Goal: Check status: Check status

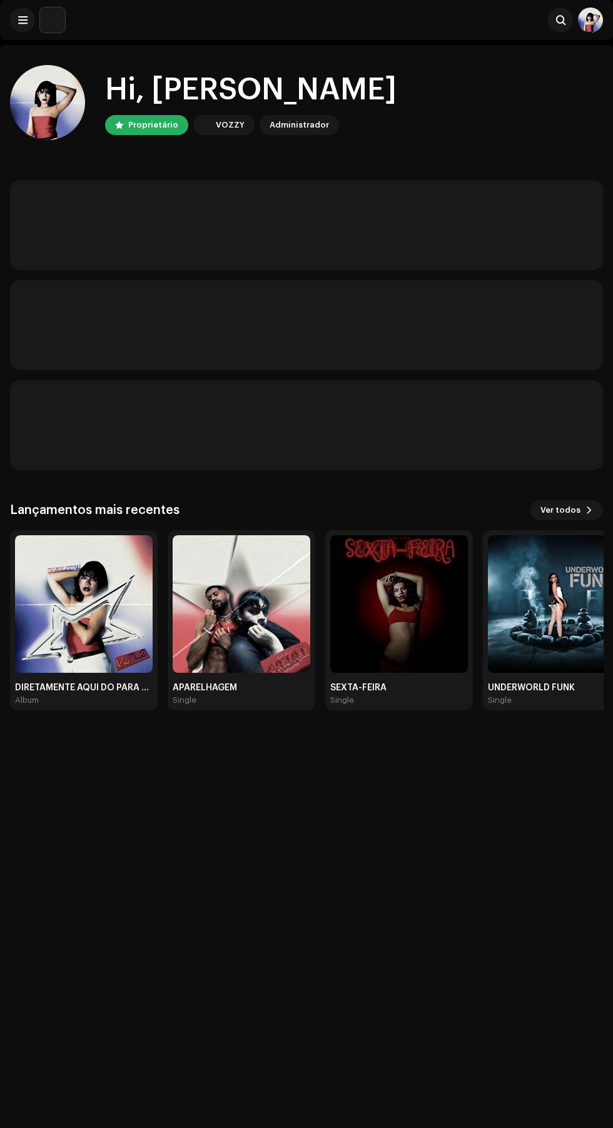
click at [72, 589] on img at bounding box center [84, 604] width 138 height 138
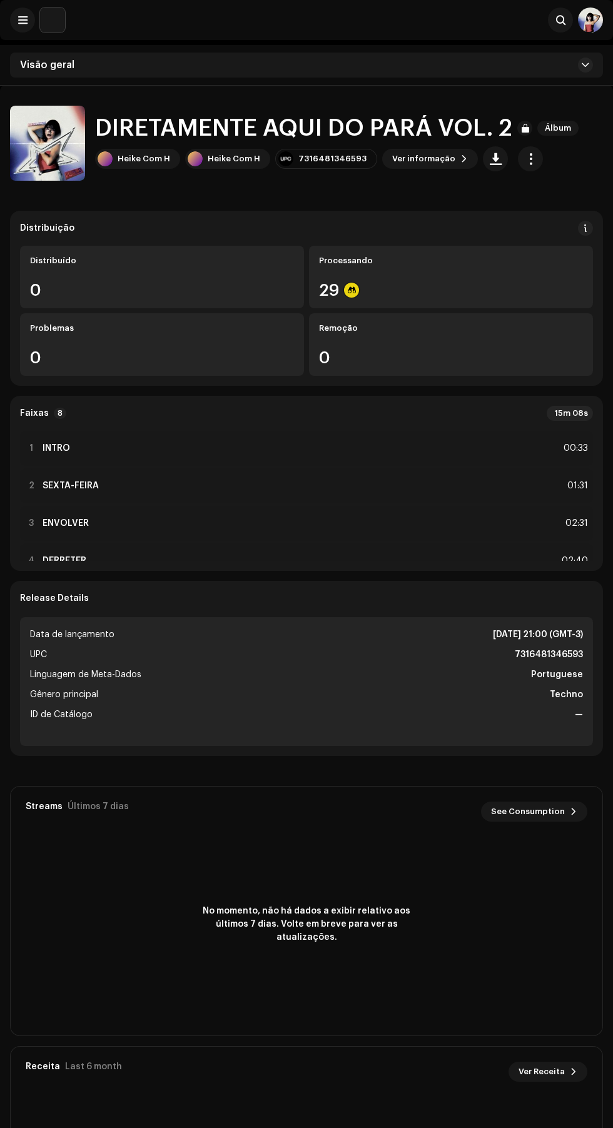
click at [586, 228] on span at bounding box center [585, 228] width 9 height 10
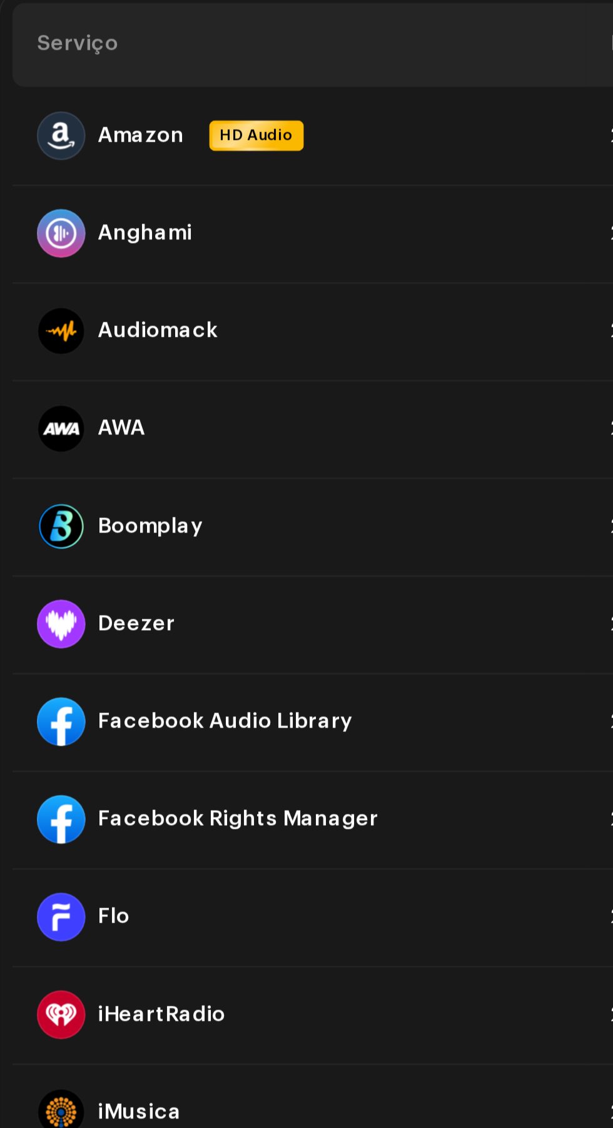
click at [74, 159] on p "Geralmente entregamos seus lançamentos em poucas horas , mas os serviços de mús…" at bounding box center [306, 132] width 480 height 53
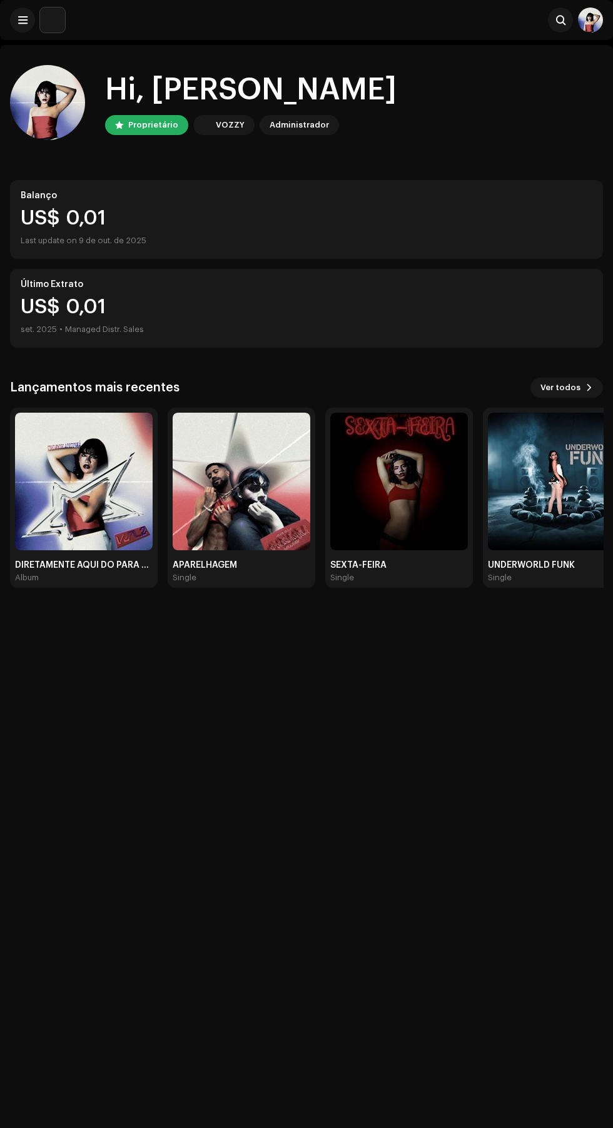
click at [85, 514] on img at bounding box center [84, 482] width 138 height 138
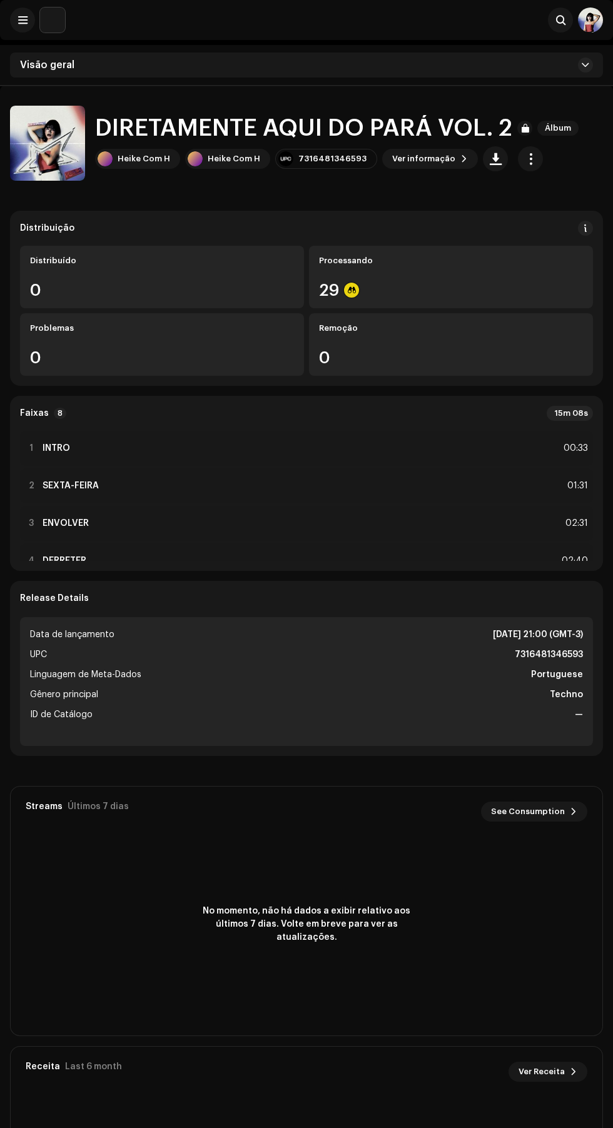
click at [522, 283] on div "29" at bounding box center [451, 290] width 264 height 16
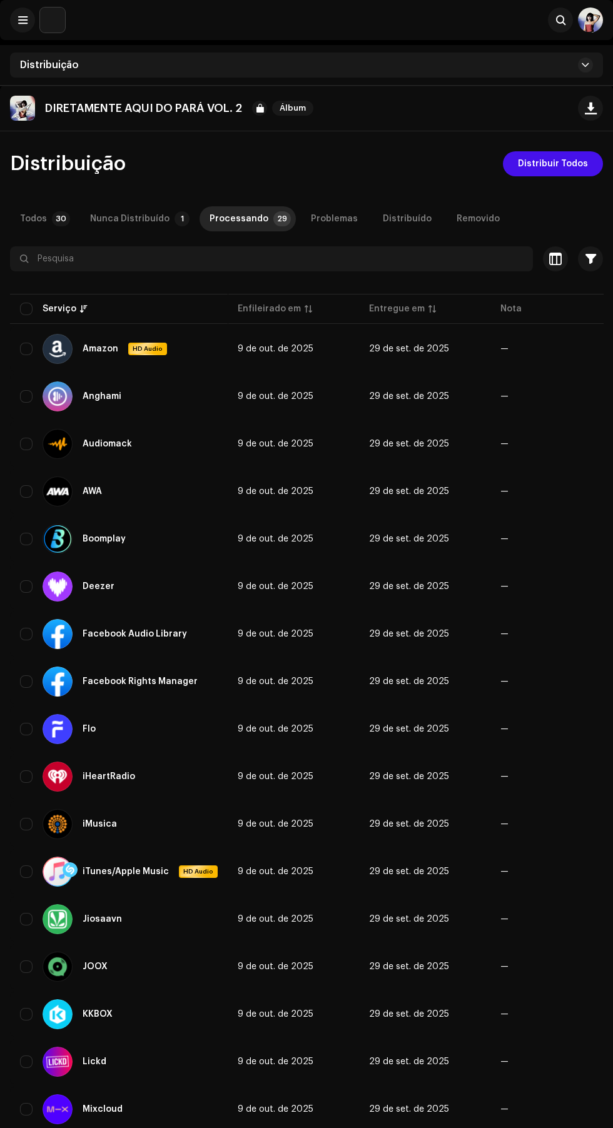
click at [466, 219] on div "Removido" at bounding box center [478, 218] width 43 height 25
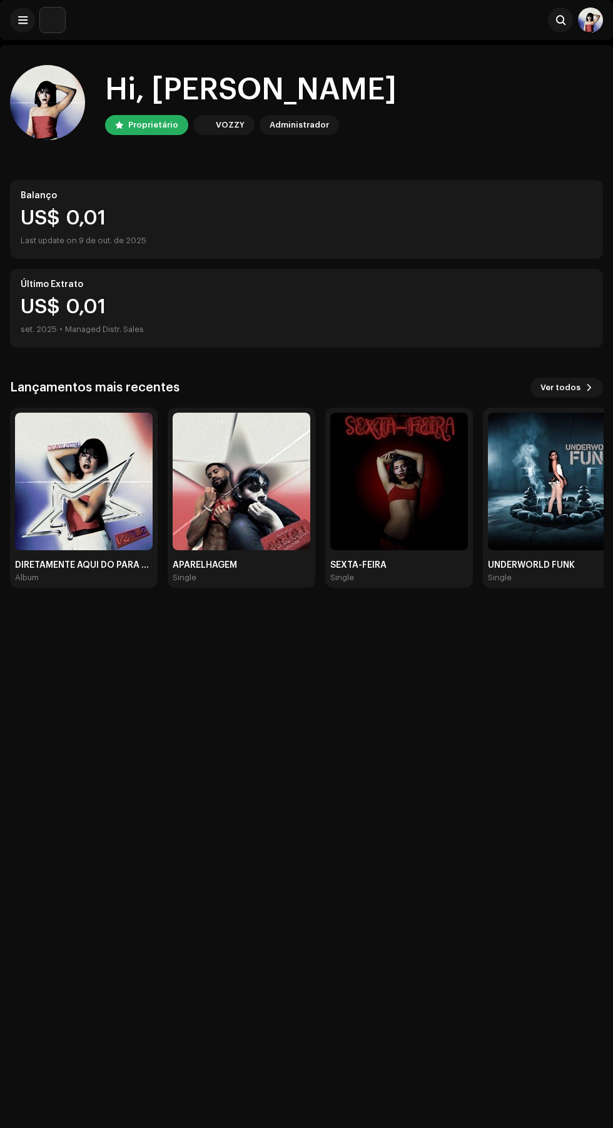
click at [589, 388] on span at bounding box center [590, 388] width 8 height 10
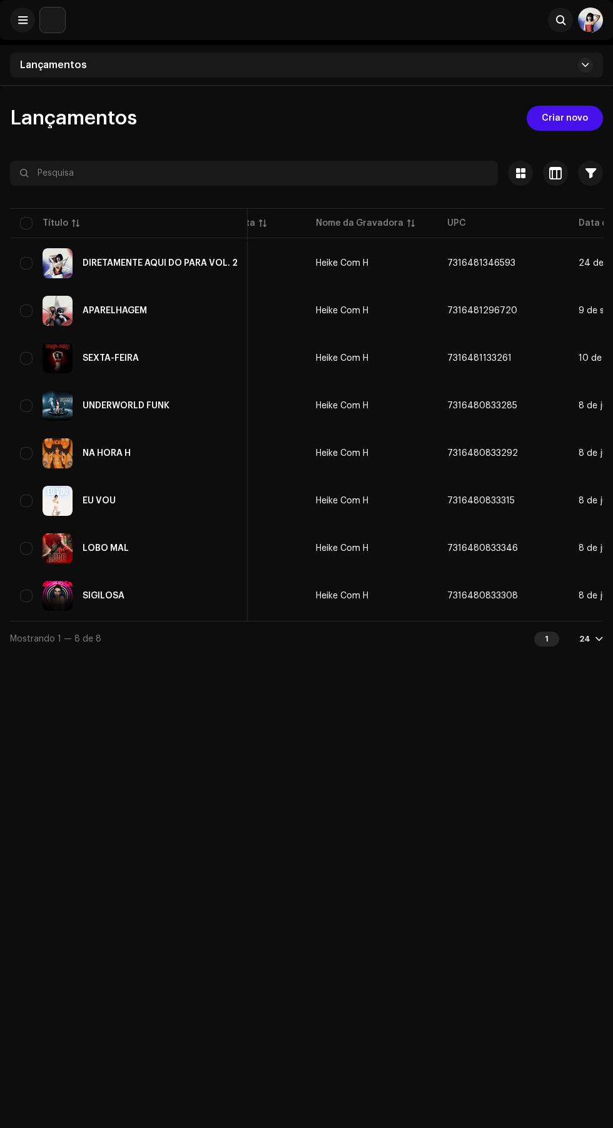
scroll to position [0, 603]
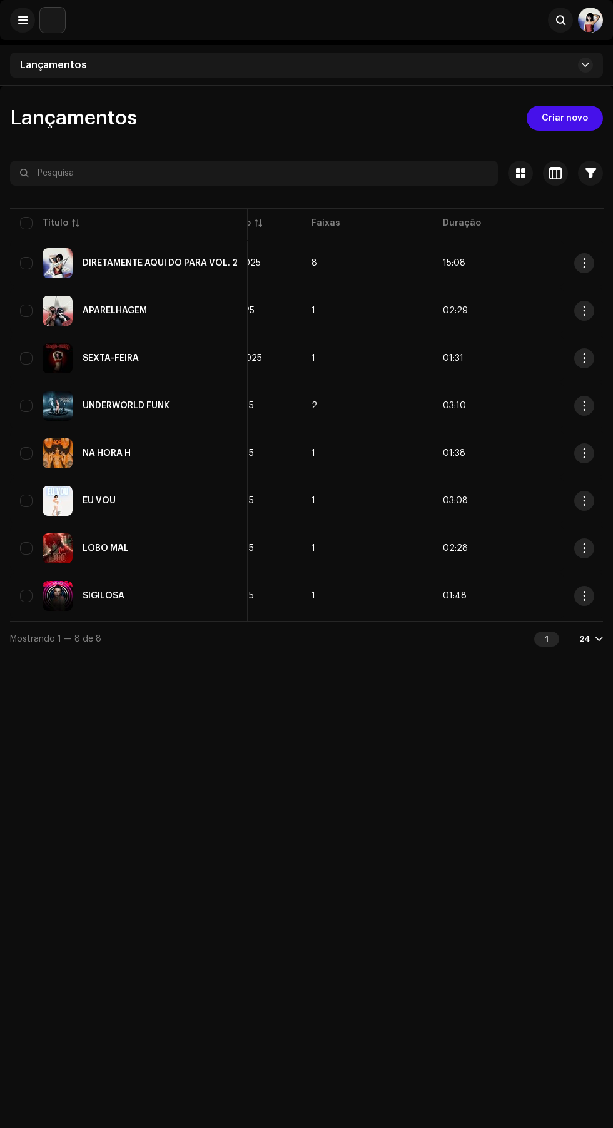
click at [583, 549] on span "button" at bounding box center [584, 549] width 9 height 10
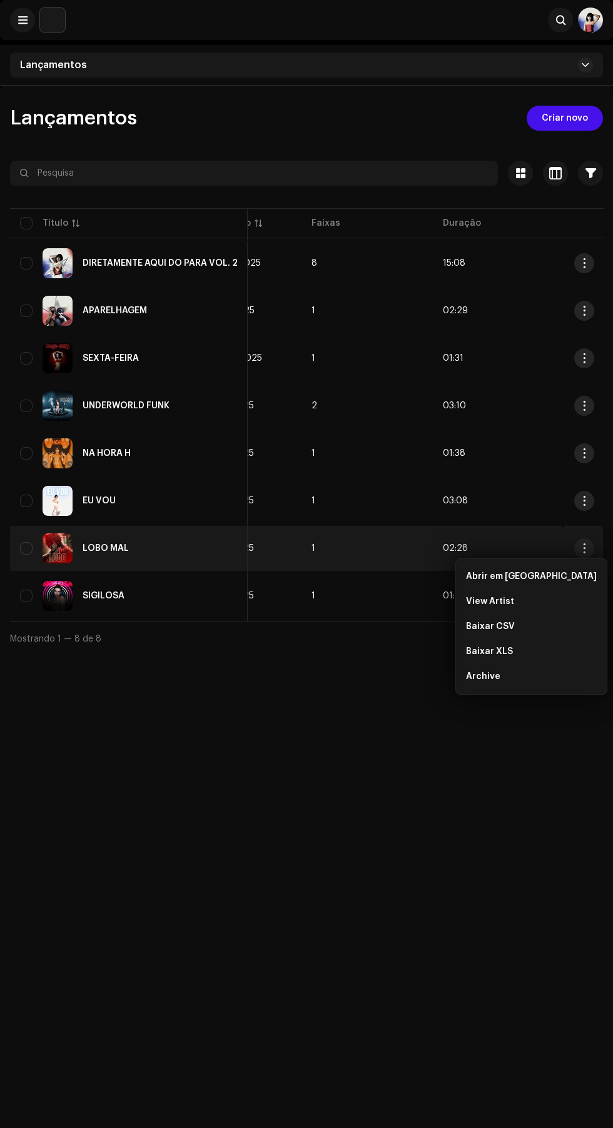
click at [483, 789] on div "Lançamentos Criar novo Selecionado 0 Opções Filtros Status de distribuição Nunc…" at bounding box center [306, 650] width 613 height 1128
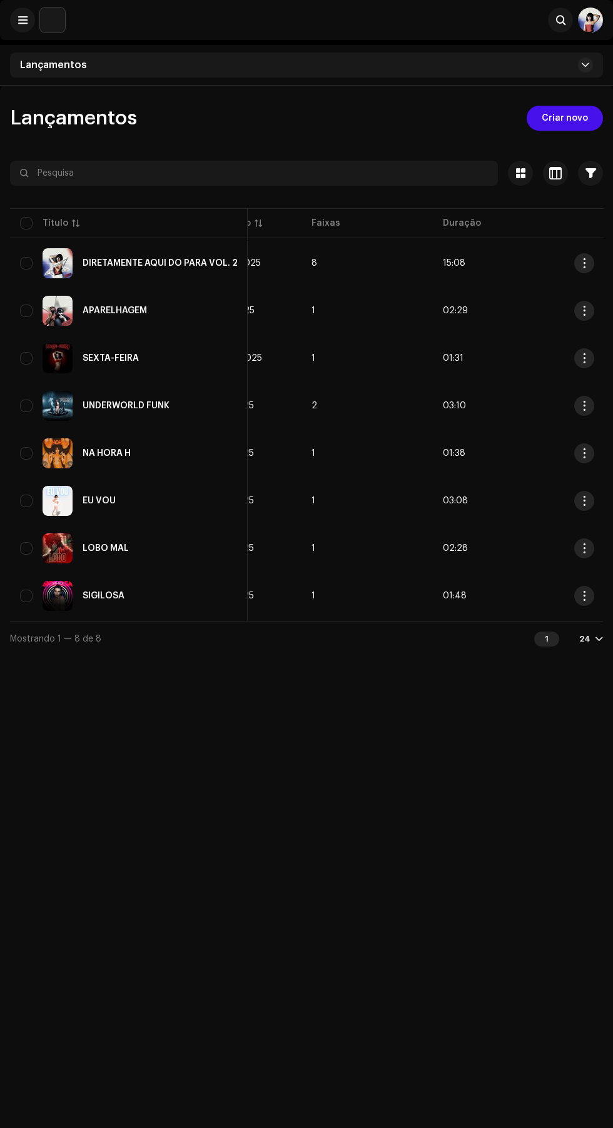
click at [583, 596] on span "button" at bounding box center [584, 596] width 9 height 10
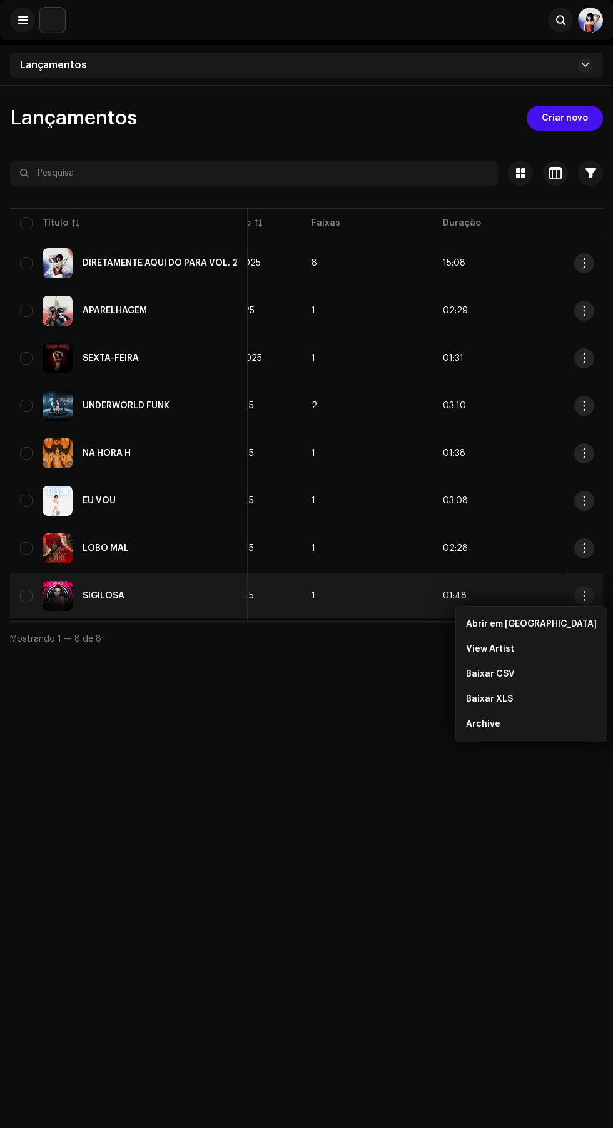
click at [470, 899] on div "Lançamentos Criar novo Selecionado 0 Opções Filtros Status de distribuição Nunc…" at bounding box center [306, 650] width 613 height 1128
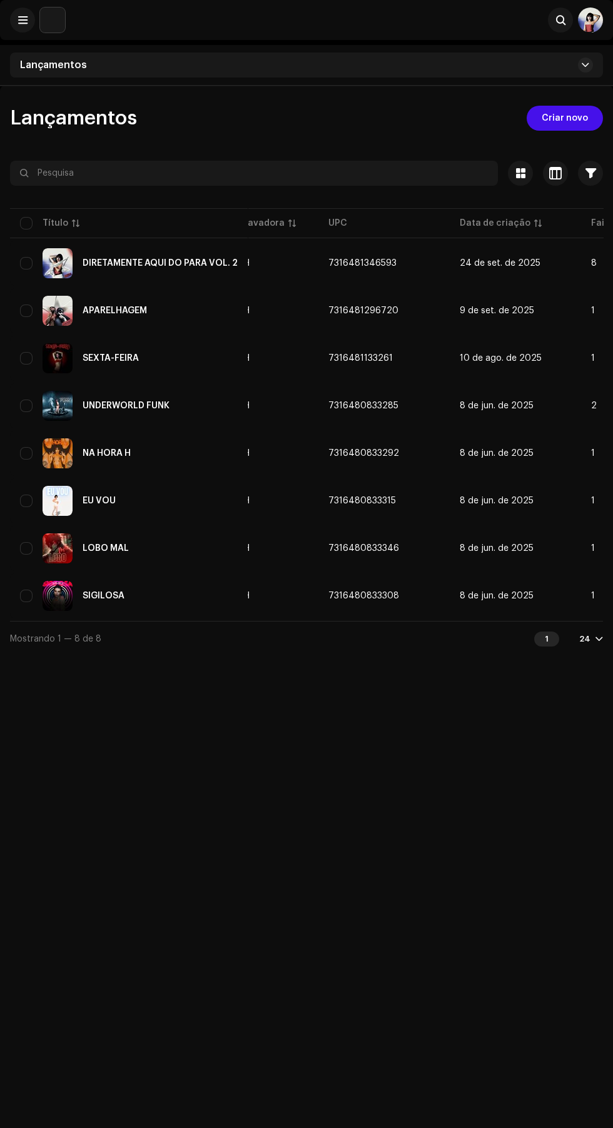
scroll to position [0, 0]
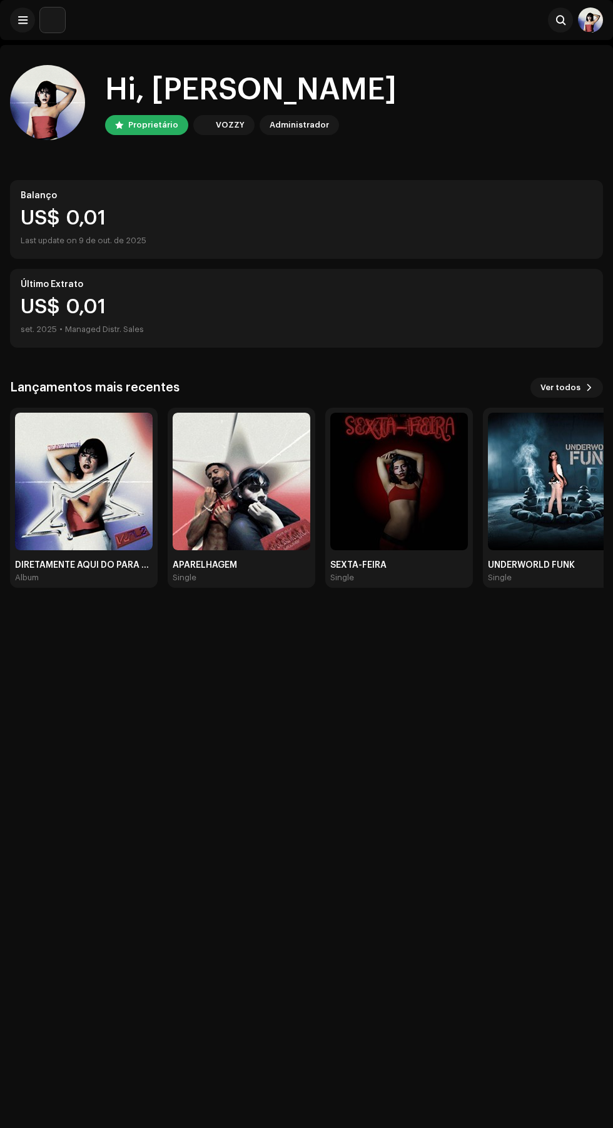
click at [135, 538] on img at bounding box center [84, 482] width 138 height 138
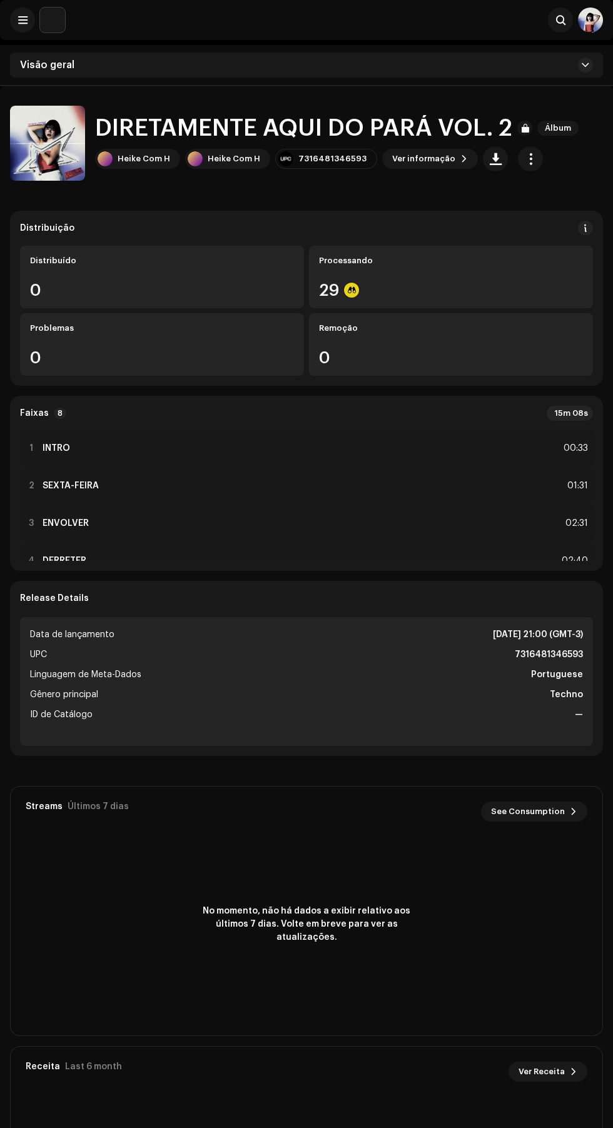
click at [523, 159] on button "button" at bounding box center [530, 158] width 25 height 25
click at [579, 166] on div "Heike Com H Heike Com H 7316481346593 Ver informação" at bounding box center [339, 158] width 489 height 25
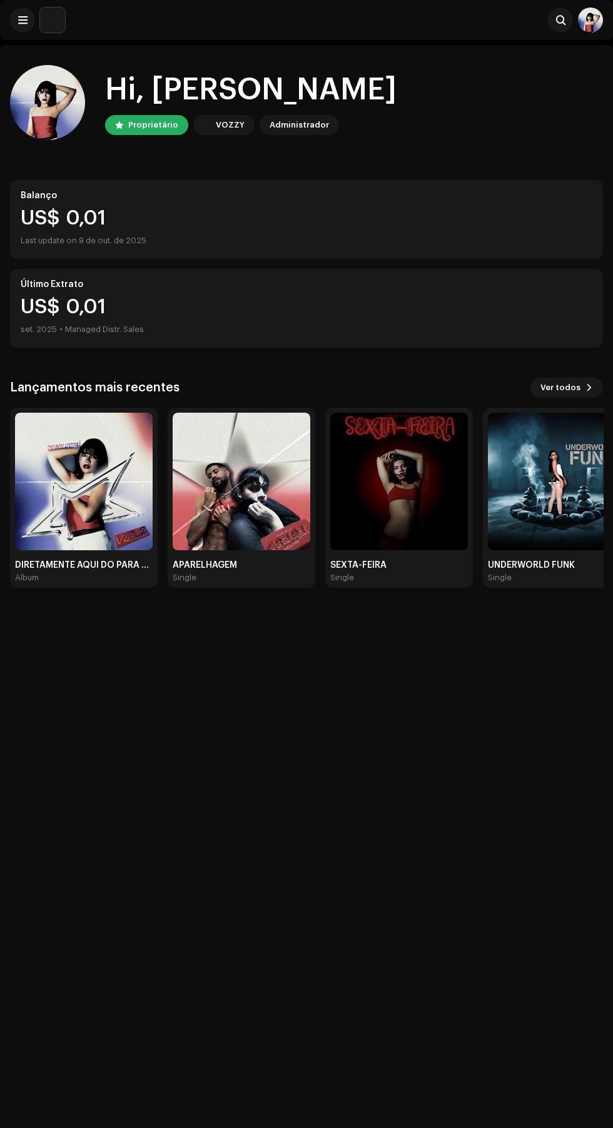
click at [589, 388] on span at bounding box center [590, 388] width 8 height 10
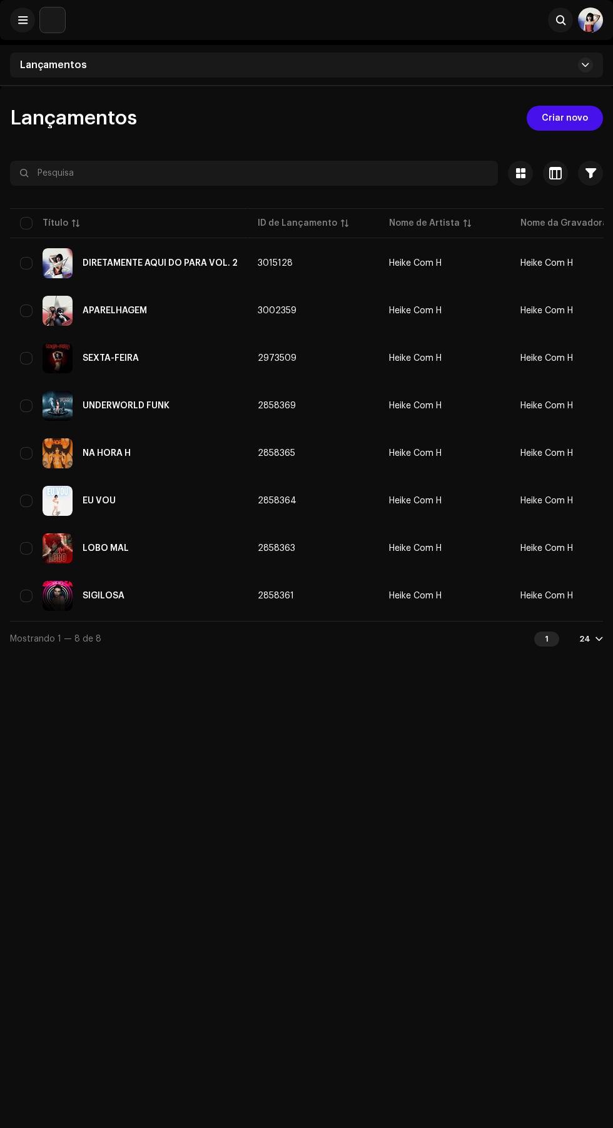
click at [23, 20] on span at bounding box center [22, 20] width 9 height 10
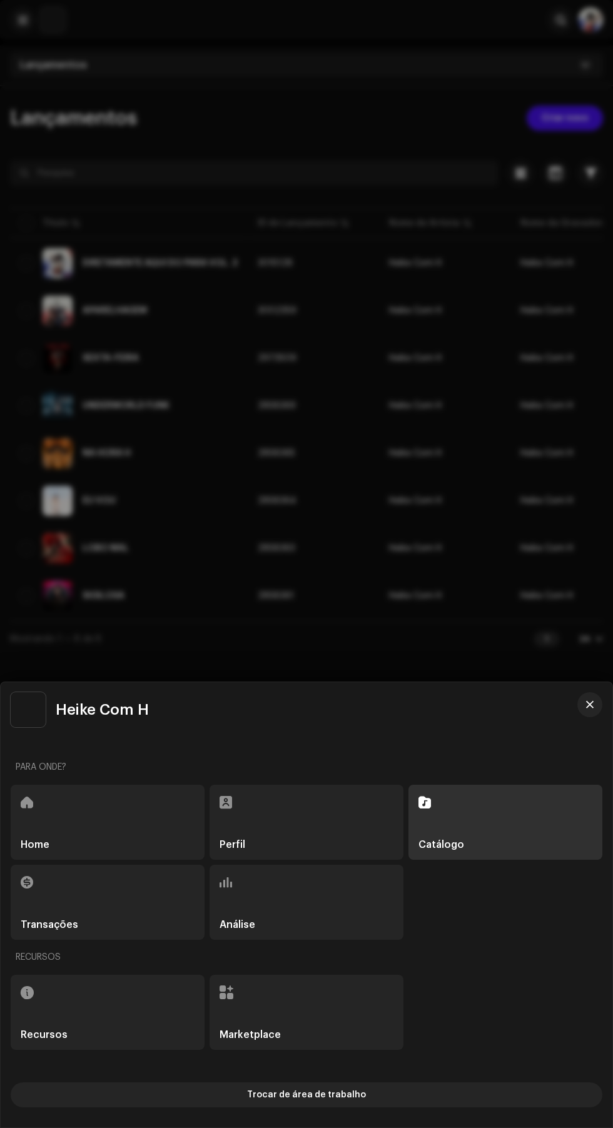
click at [588, 786] on div "Heike Com H Para onde? Home Perfil Catálogo Transações Análise Recursos Recurso…" at bounding box center [307, 904] width 612 height 445
click at [590, 710] on span "button" at bounding box center [590, 705] width 8 height 10
